Goal: Information Seeking & Learning: Find specific page/section

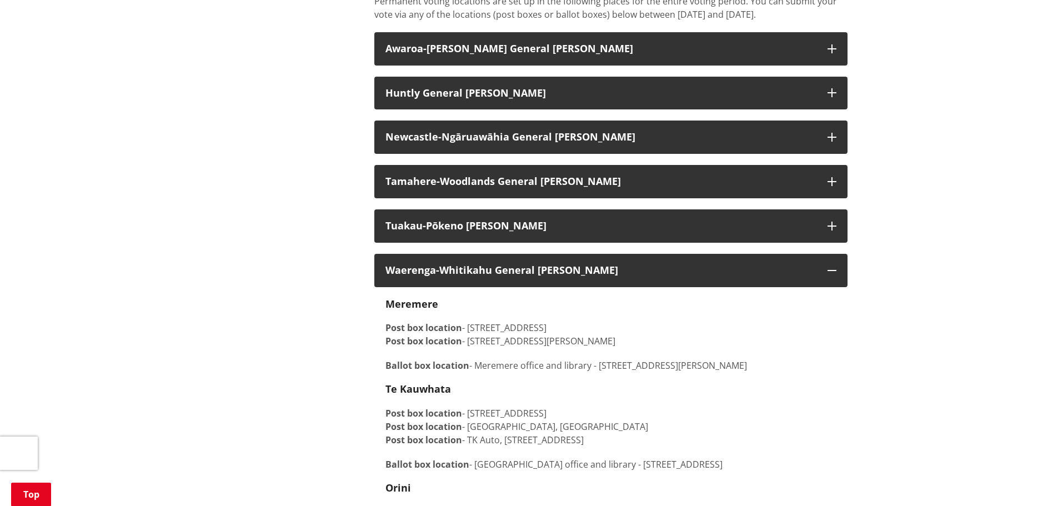
scroll to position [931, 0]
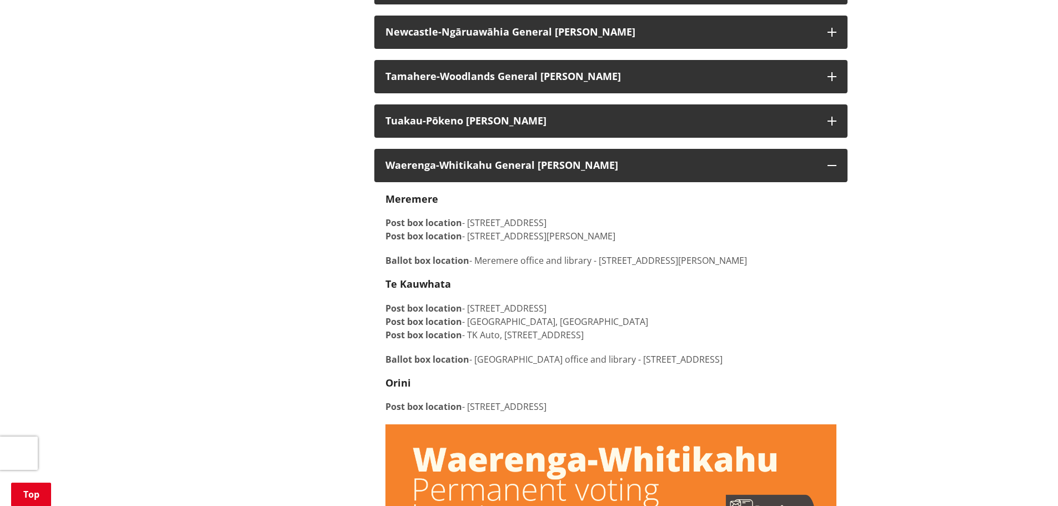
click at [515, 278] on h4 "Te Kauwhata" at bounding box center [611, 284] width 451 height 12
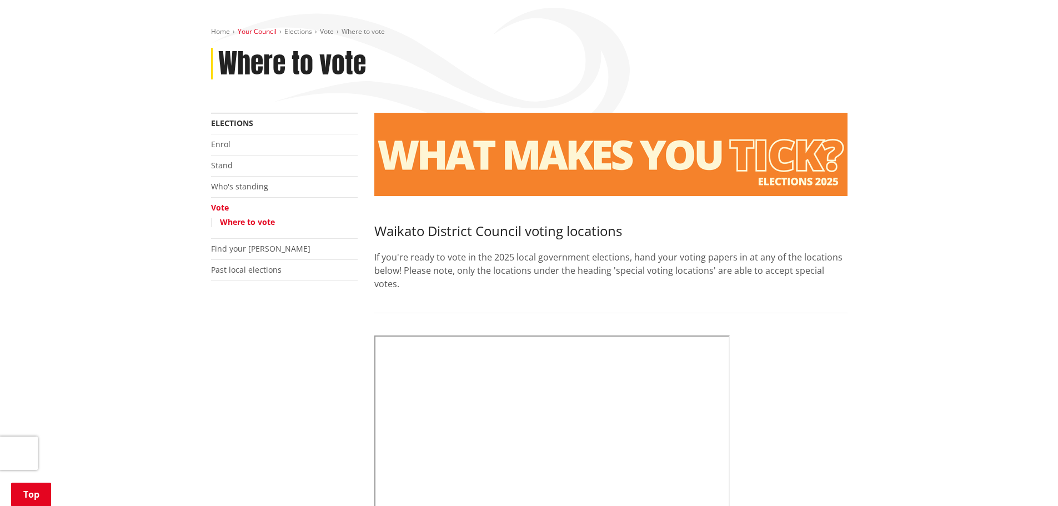
scroll to position [0, 0]
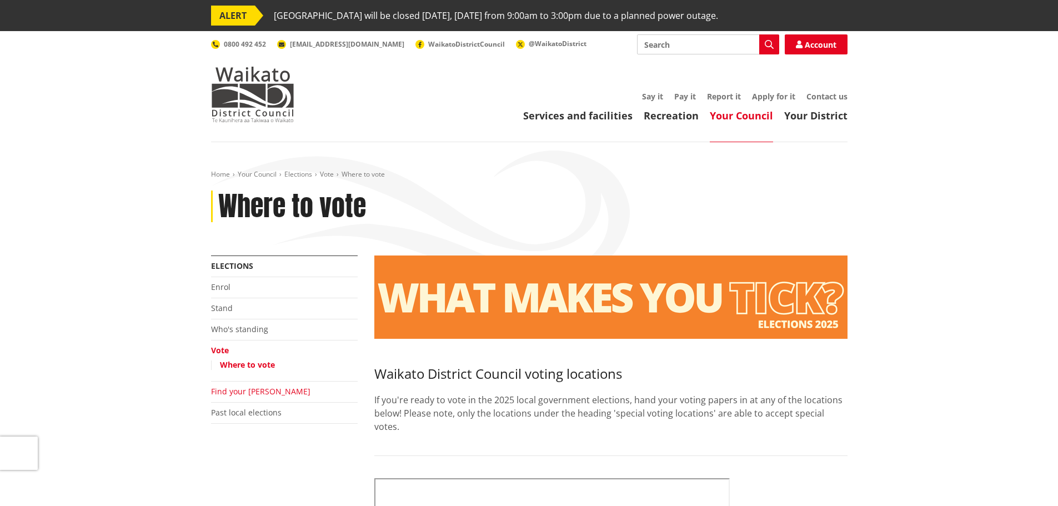
click at [237, 397] on link "Find your [PERSON_NAME]" at bounding box center [260, 391] width 99 height 11
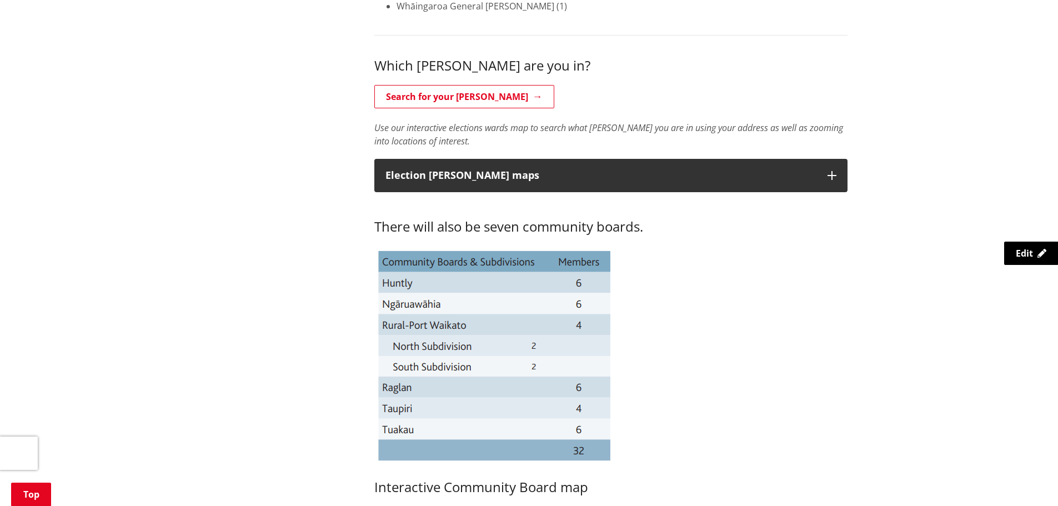
scroll to position [500, 0]
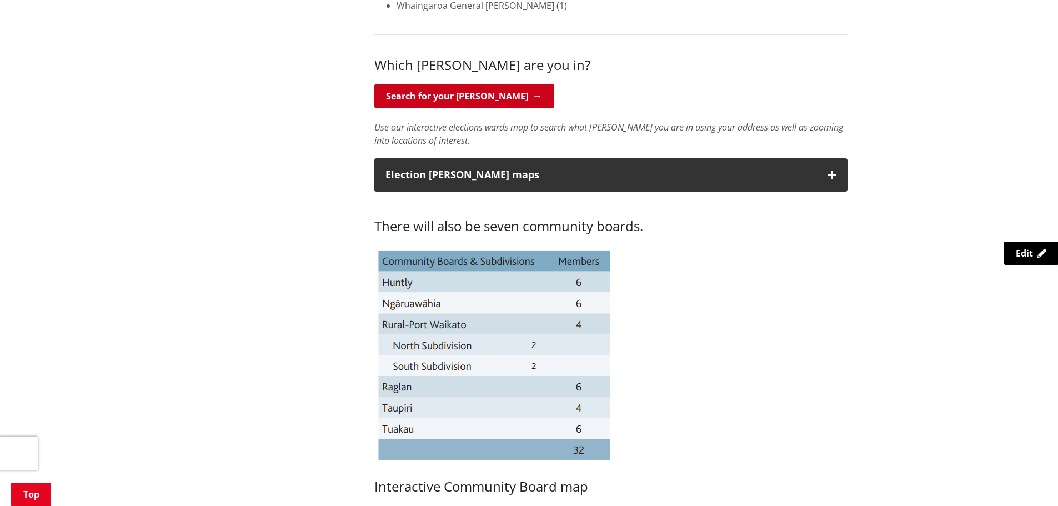
click at [455, 102] on link "Search for your ward" at bounding box center [464, 95] width 180 height 23
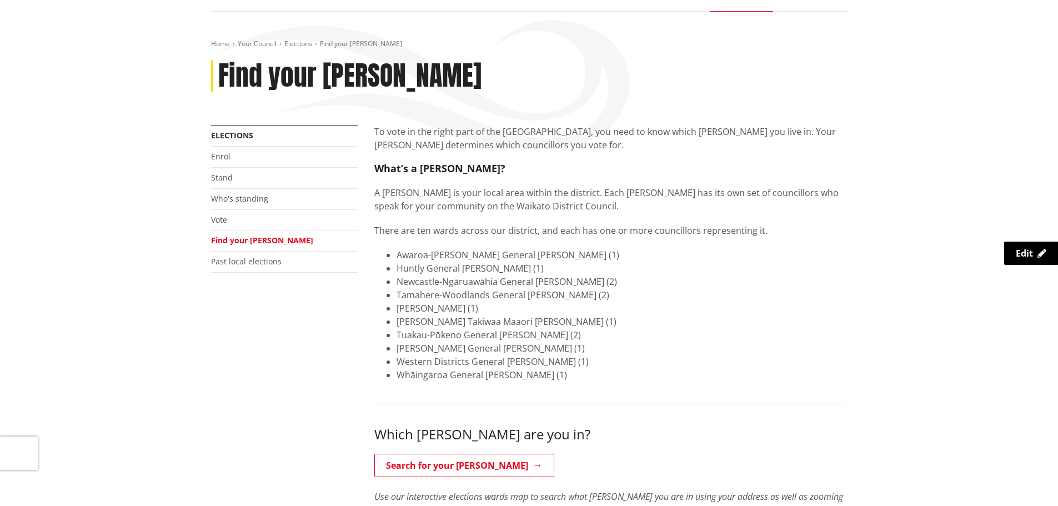
scroll to position [111, 0]
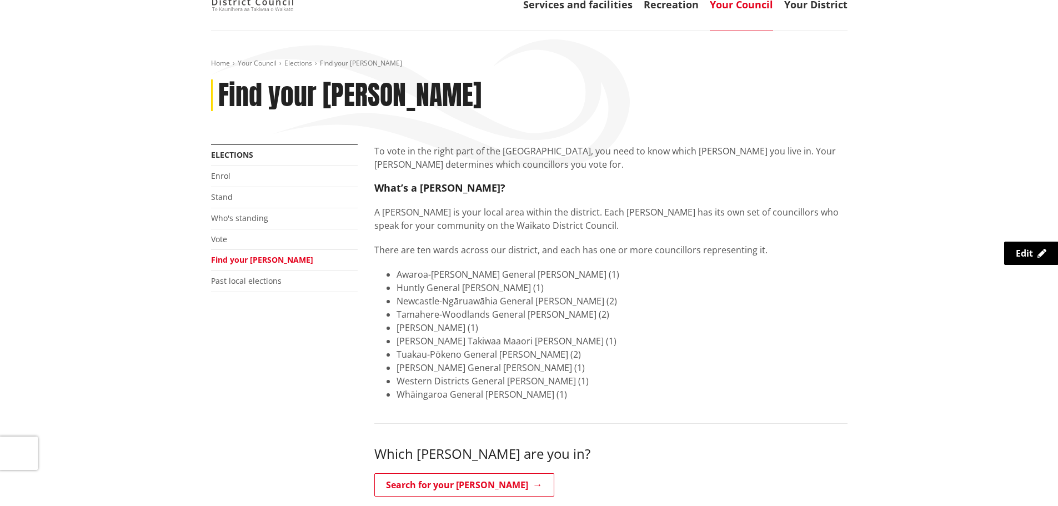
drag, startPoint x: 224, startPoint y: 238, endPoint x: 242, endPoint y: 255, distance: 24.0
click at [224, 238] on link "Vote" at bounding box center [219, 239] width 16 height 11
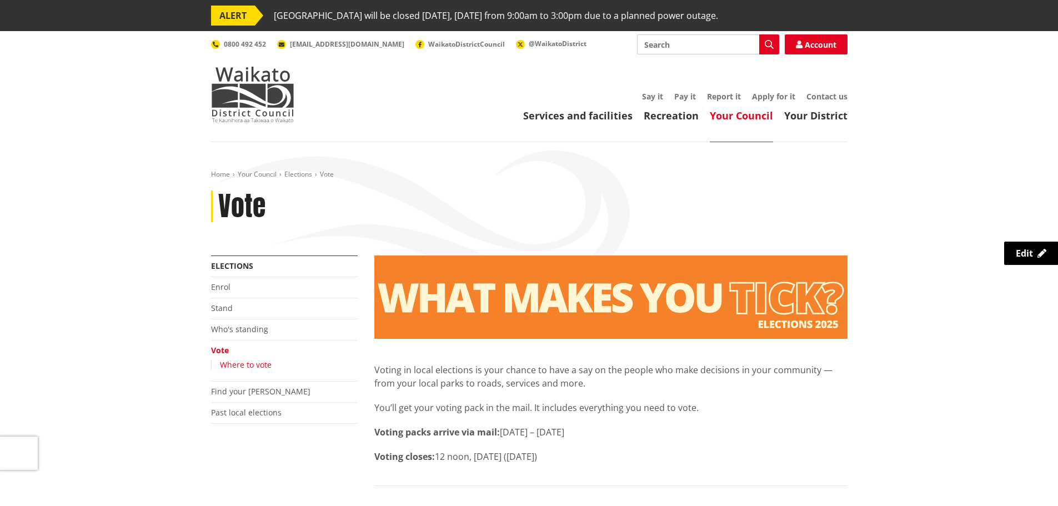
click at [246, 364] on link "Where to vote" at bounding box center [246, 364] width 52 height 11
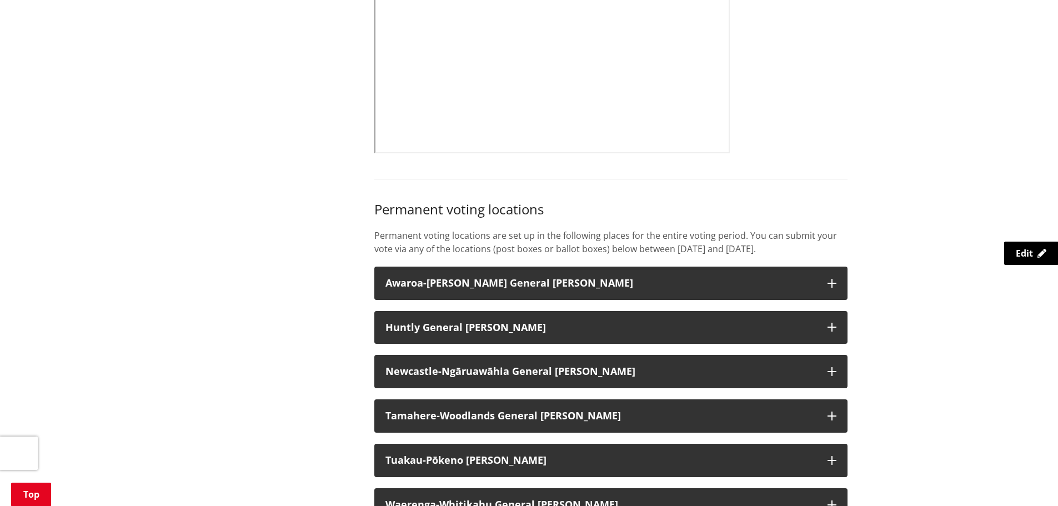
scroll to position [722, 0]
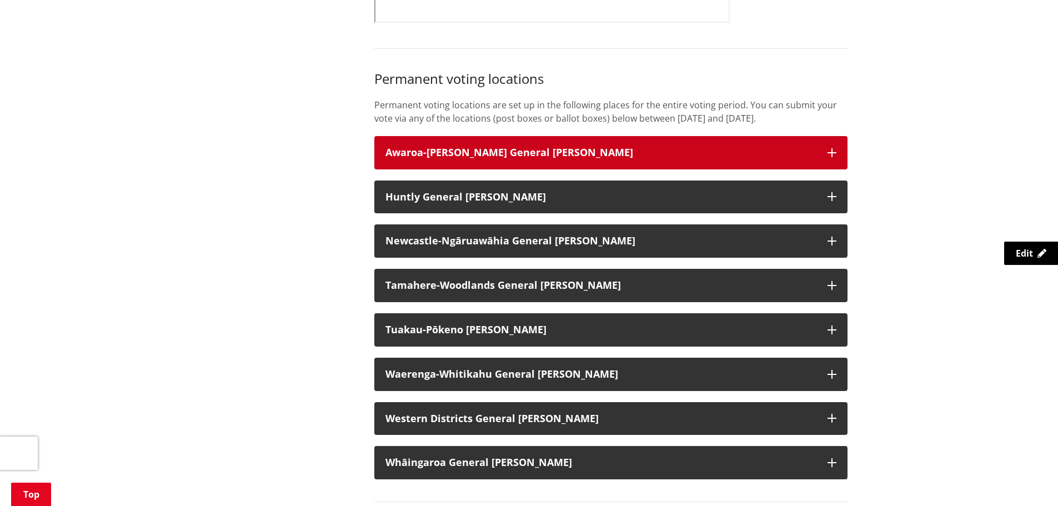
click at [518, 164] on button "Awaroa-[PERSON_NAME] General [PERSON_NAME]" at bounding box center [610, 152] width 473 height 33
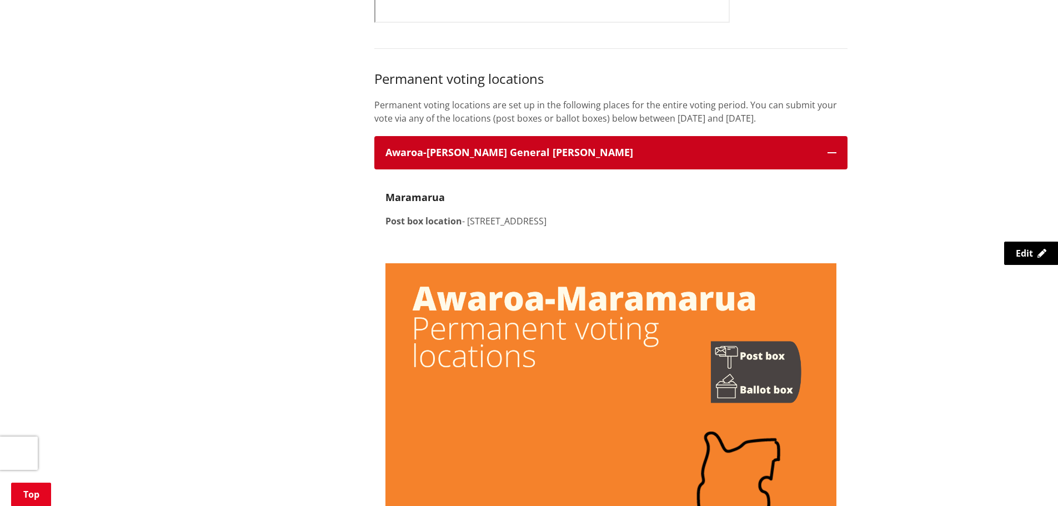
click at [530, 154] on h3 "Awaroa-[PERSON_NAME] General [PERSON_NAME]" at bounding box center [601, 152] width 431 height 11
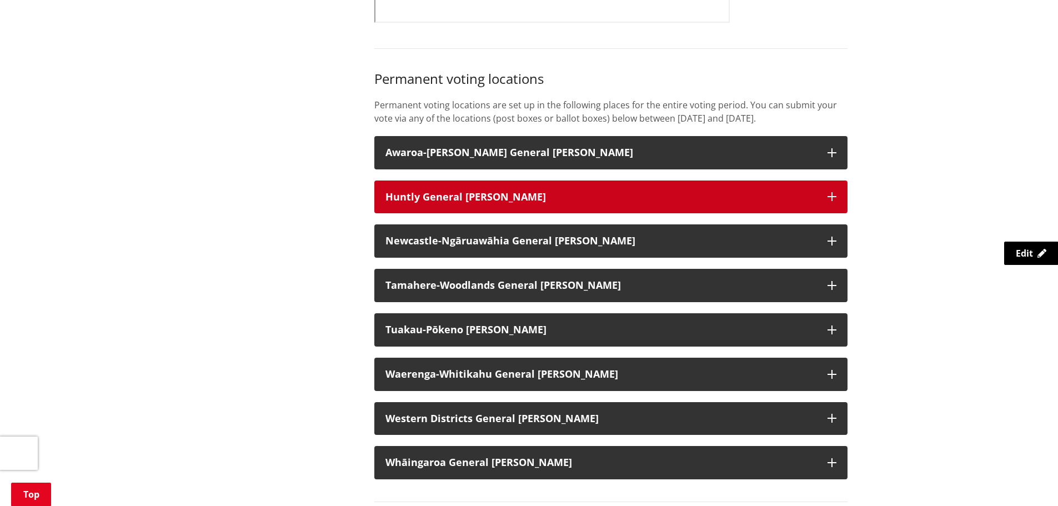
click at [530, 204] on button "Huntly General [PERSON_NAME]" at bounding box center [610, 197] width 473 height 33
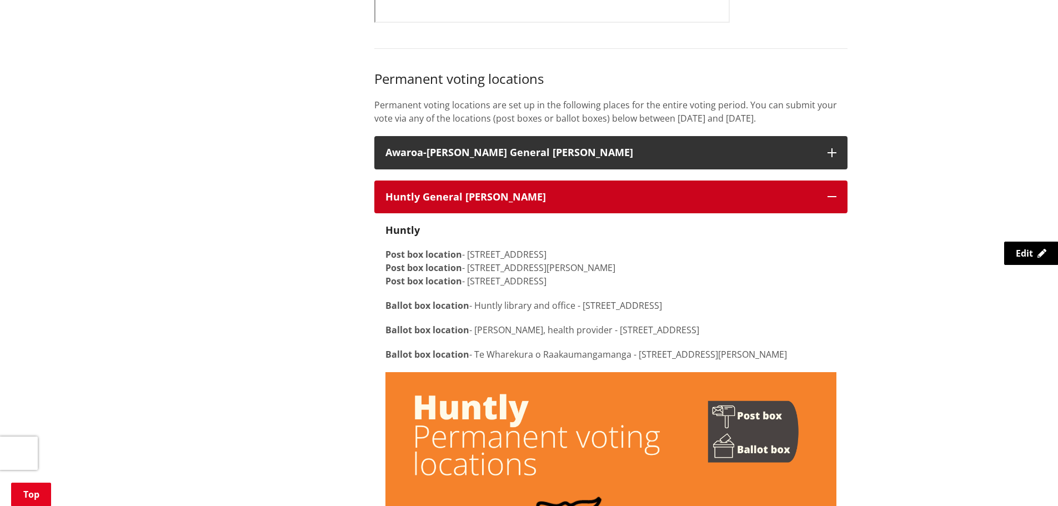
click at [530, 204] on button "Huntly General [PERSON_NAME]" at bounding box center [610, 197] width 473 height 33
